Goal: Task Accomplishment & Management: Manage account settings

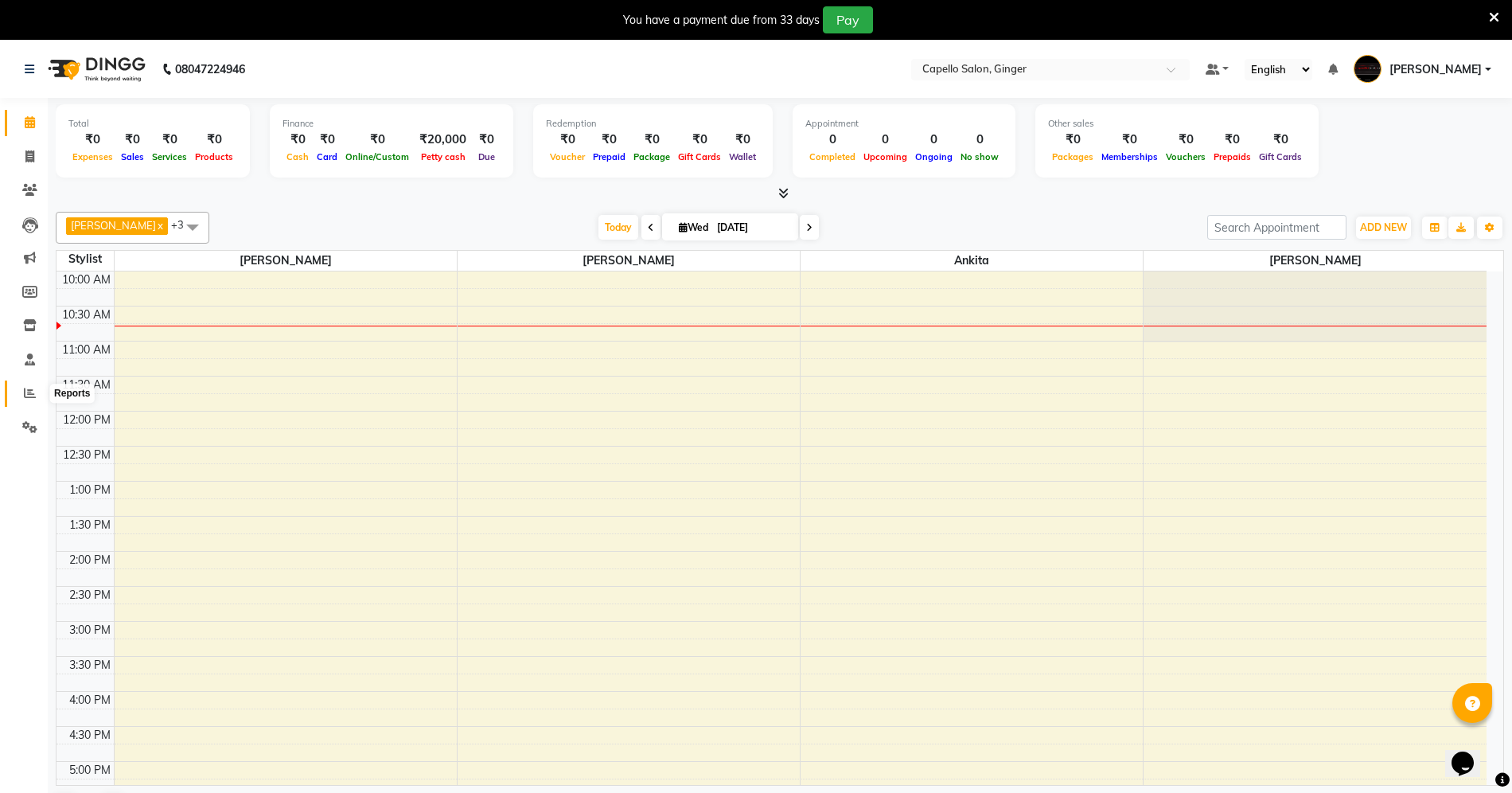
click at [31, 397] on icon at bounding box center [30, 392] width 12 height 12
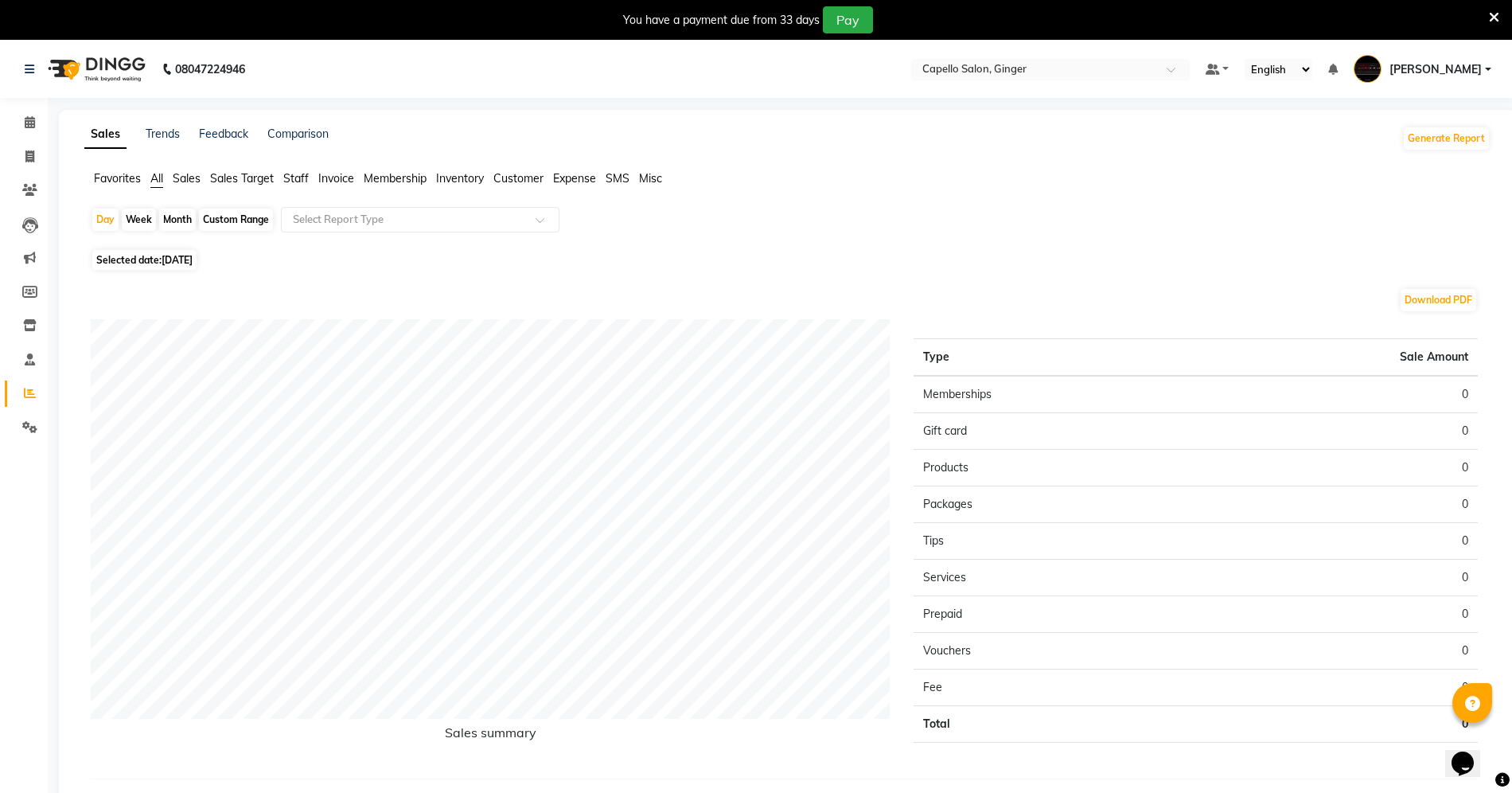
click at [185, 215] on div "Month" at bounding box center [178, 219] width 37 height 22
select select "9"
select select "2025"
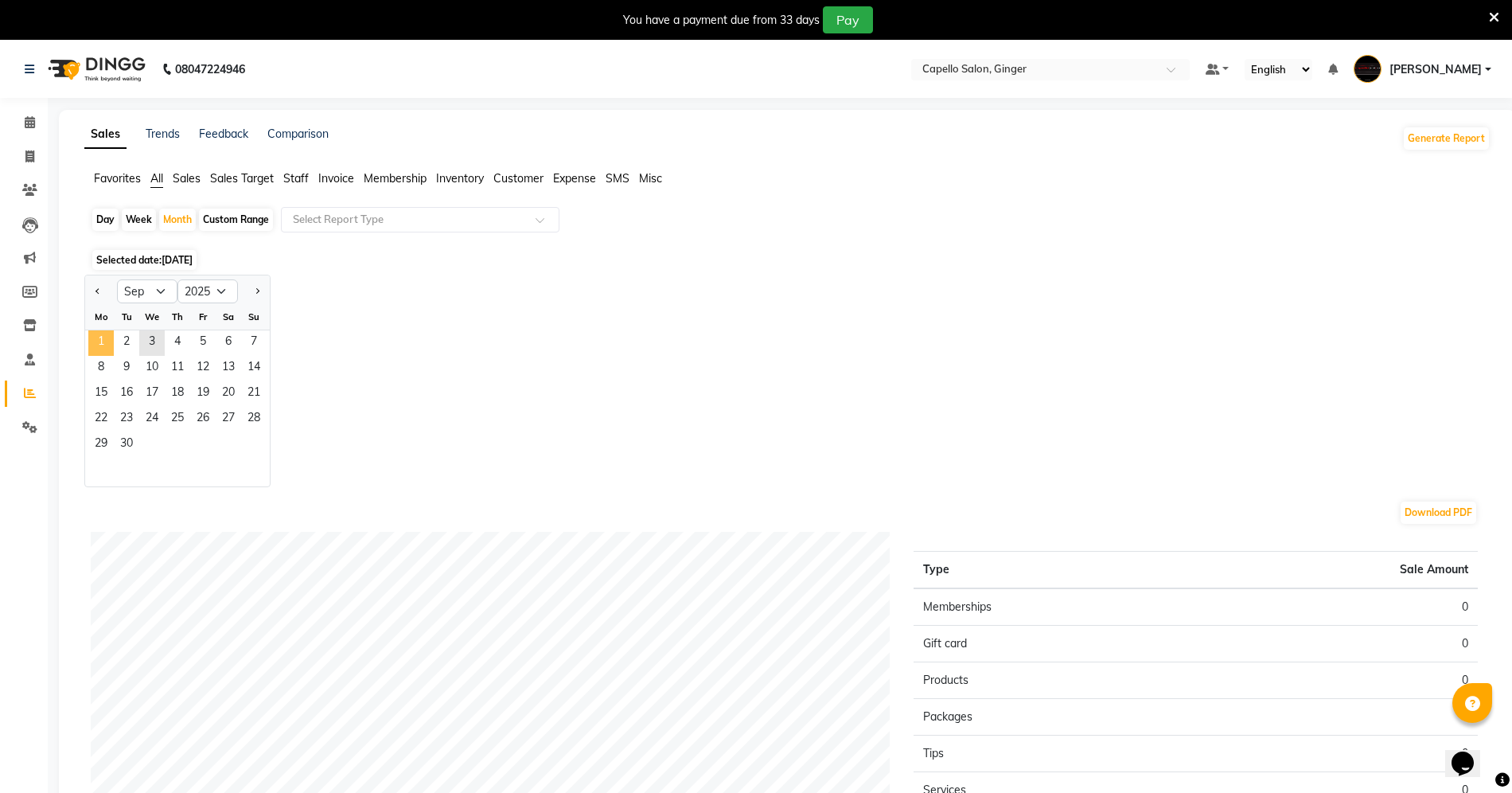
click at [108, 345] on span "1" at bounding box center [102, 343] width 26 height 26
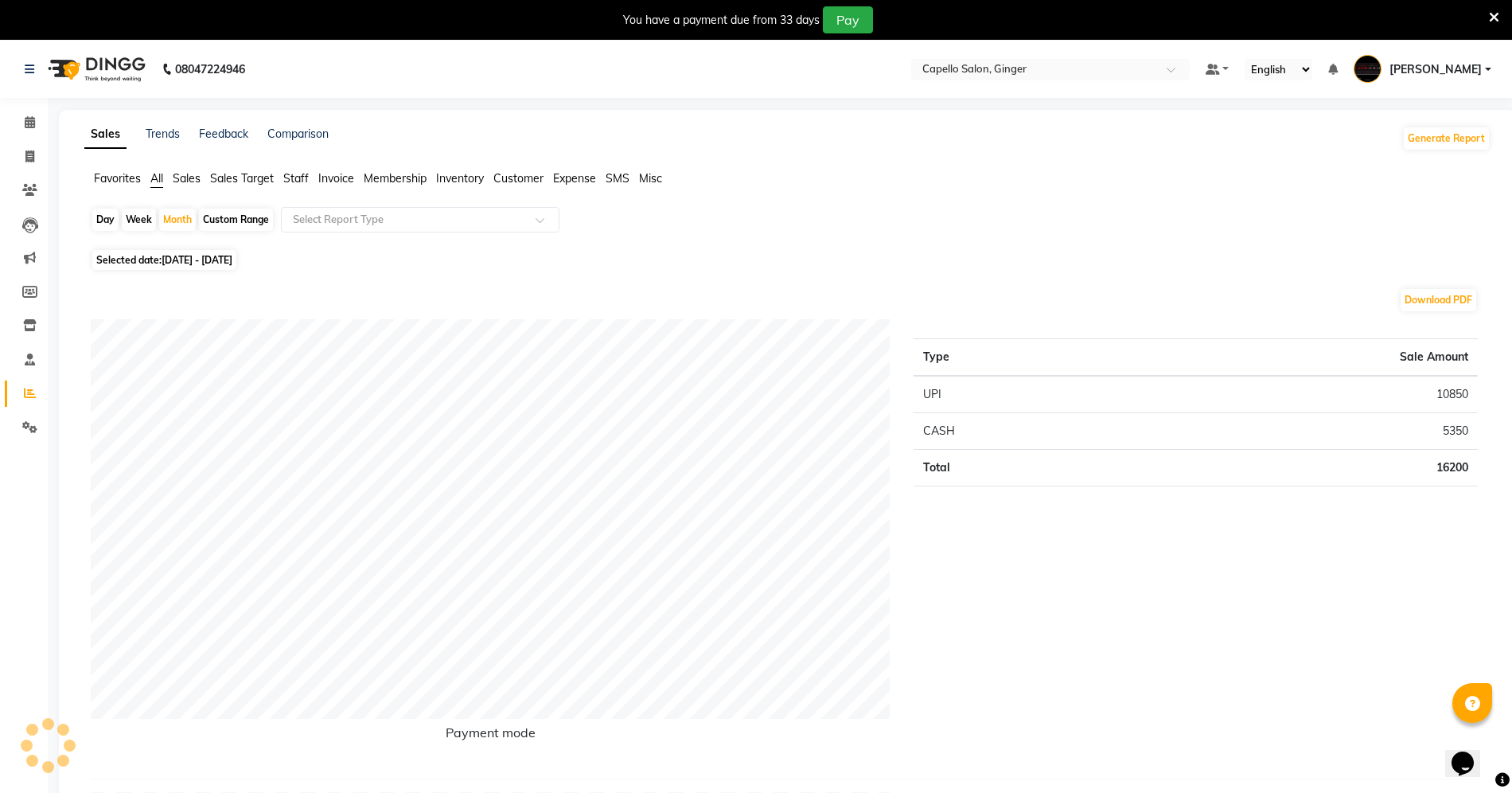
click at [297, 181] on span "Staff" at bounding box center [296, 178] width 26 height 14
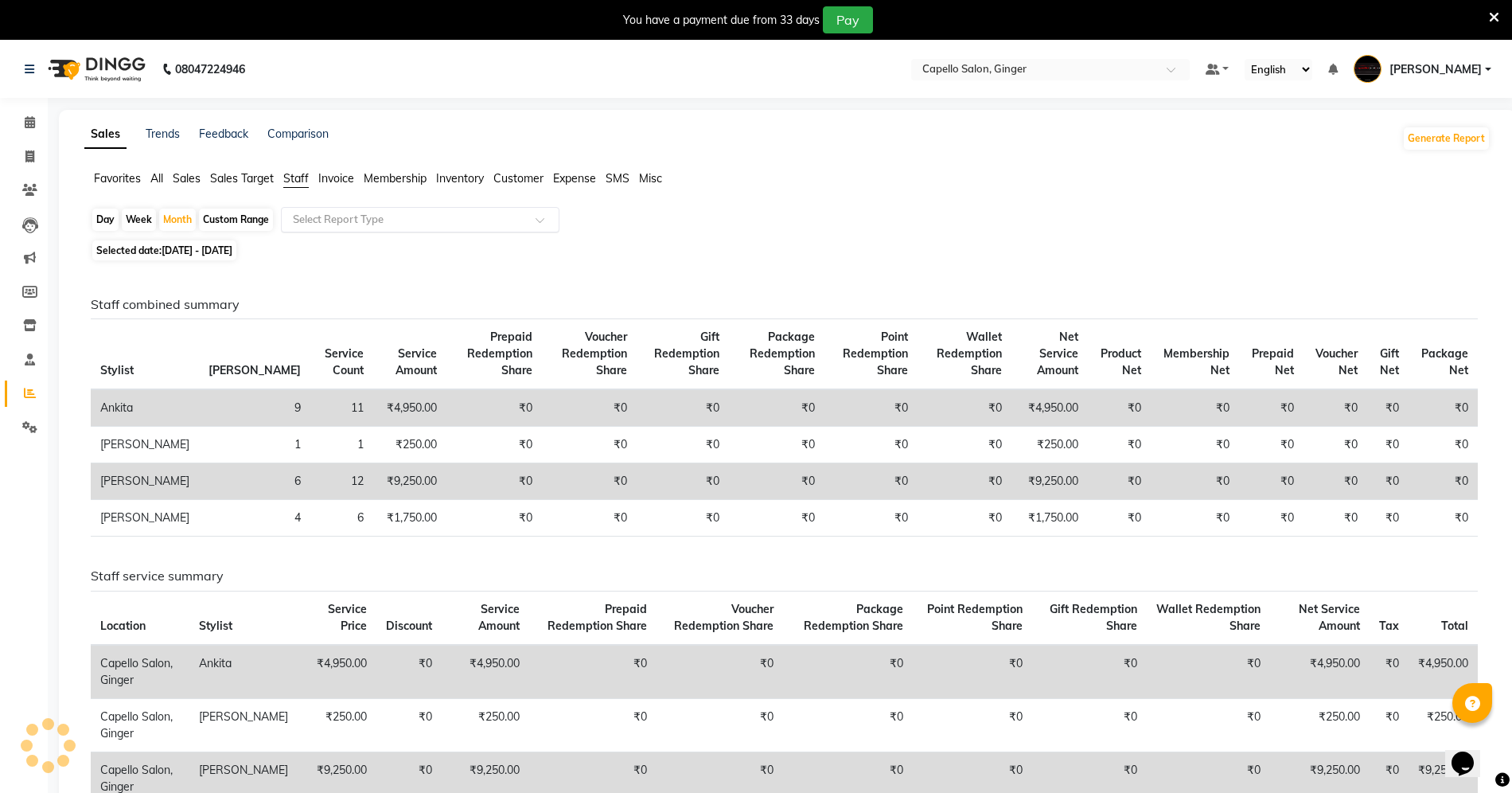
click at [545, 217] on span at bounding box center [546, 224] width 20 height 16
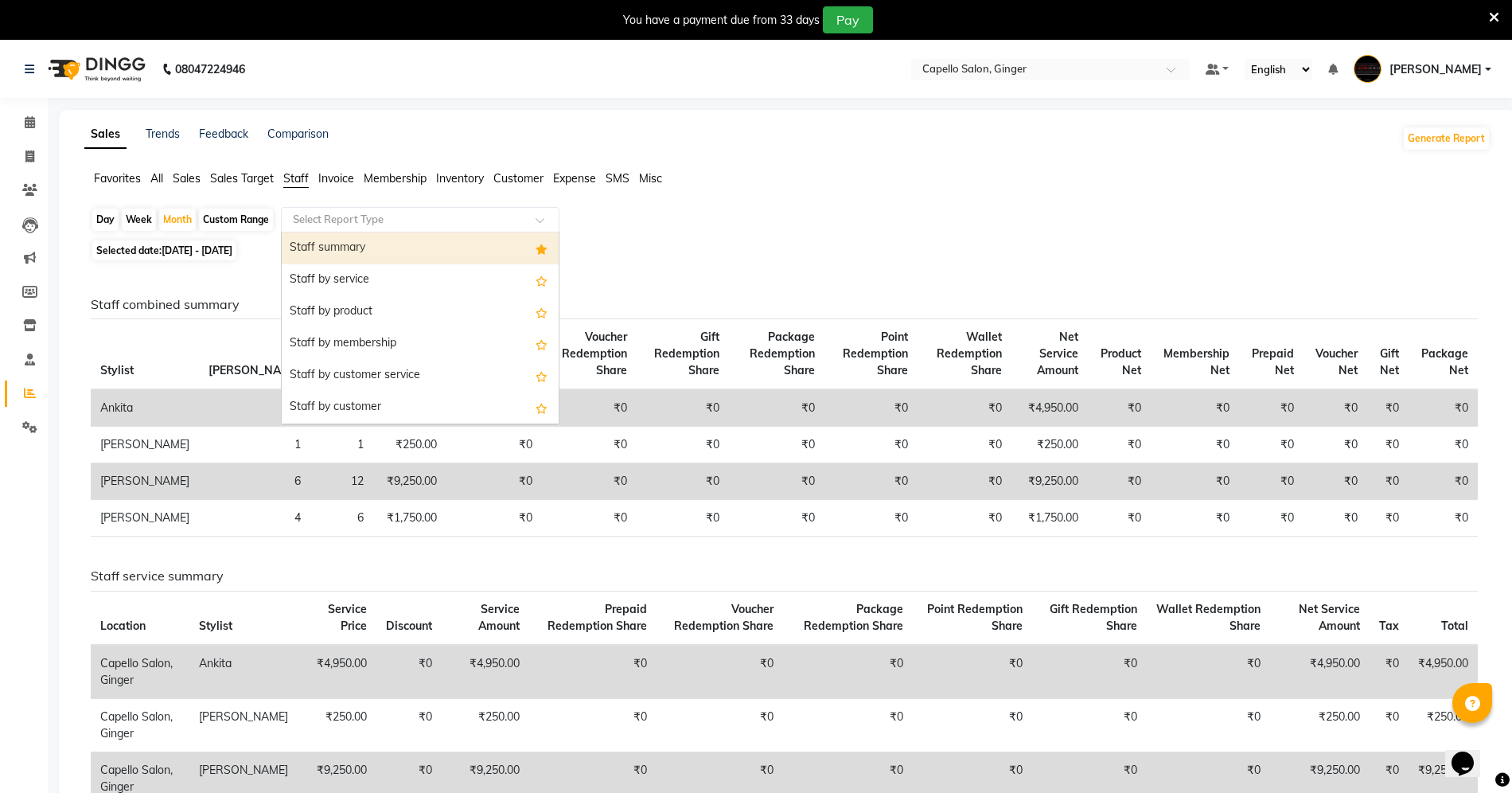
click at [354, 248] on div "Staff summary" at bounding box center [420, 248] width 277 height 31
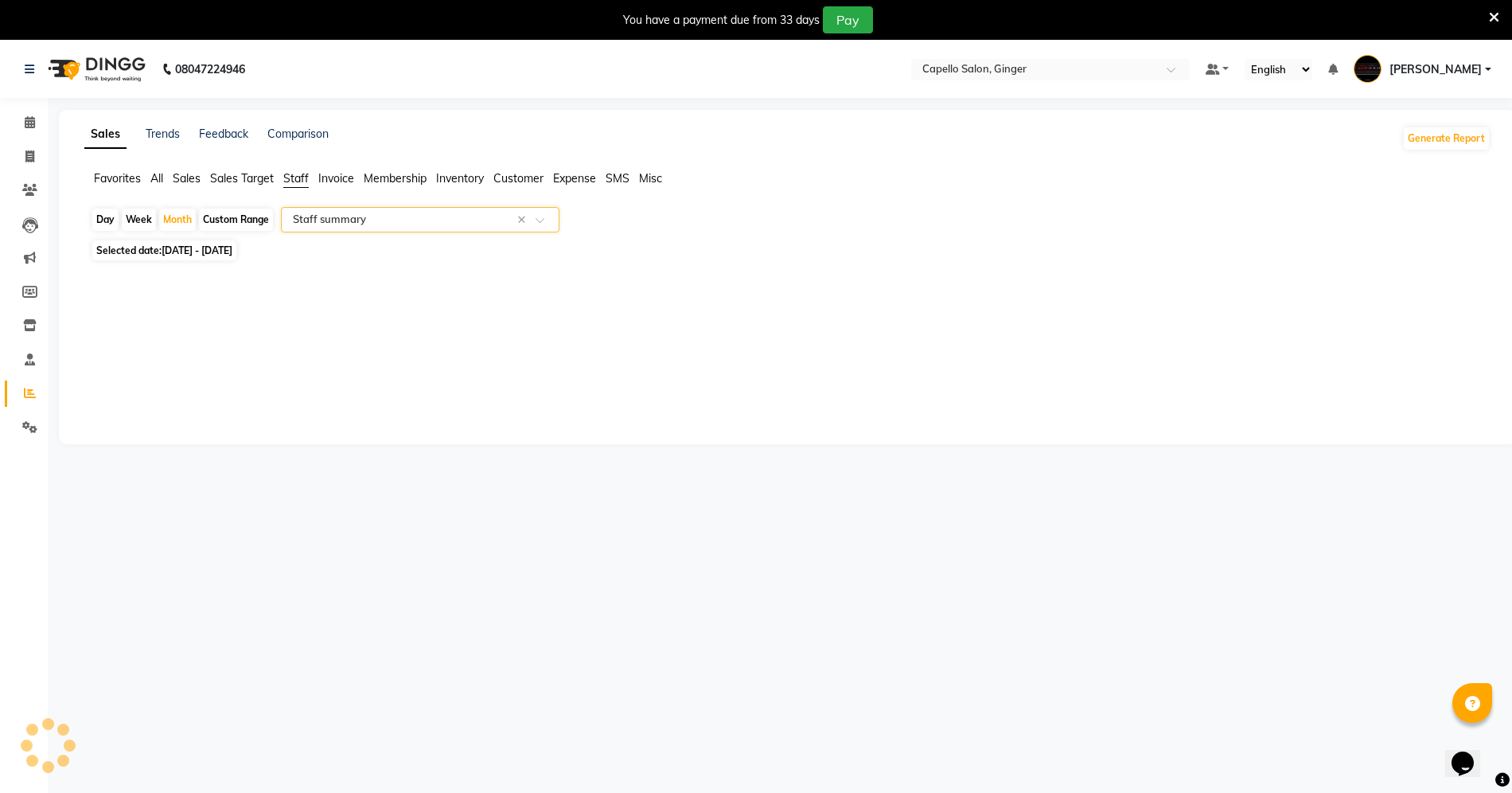
select select "full_report"
select select "csv"
click at [36, 129] on span at bounding box center [30, 123] width 28 height 19
